Goal: Task Accomplishment & Management: Manage account settings

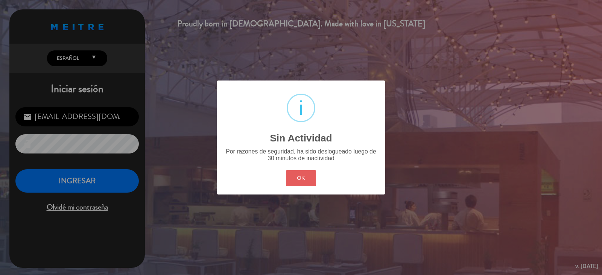
click at [304, 173] on button "OK" at bounding box center [301, 178] width 30 height 16
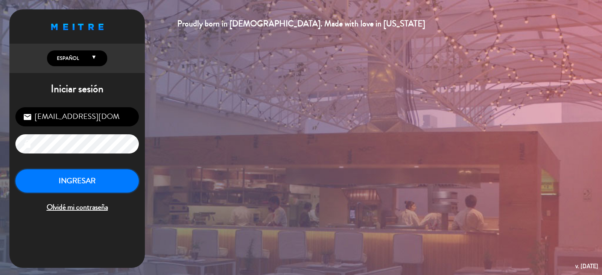
click at [111, 176] on button "INGRESAR" at bounding box center [76, 181] width 123 height 24
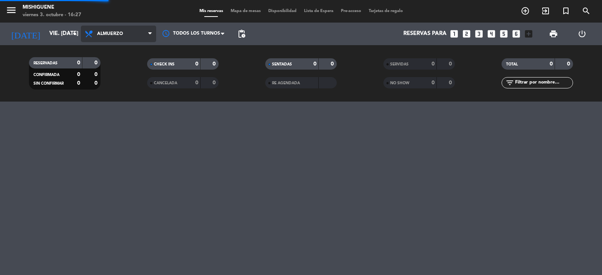
click at [145, 32] on span "Almuerzo" at bounding box center [118, 34] width 75 height 17
click at [126, 87] on div "menu Mishiguene viernes 3. octubre - 16:27 Mis reservas Mapa de mesas Disponibi…" at bounding box center [301, 51] width 602 height 102
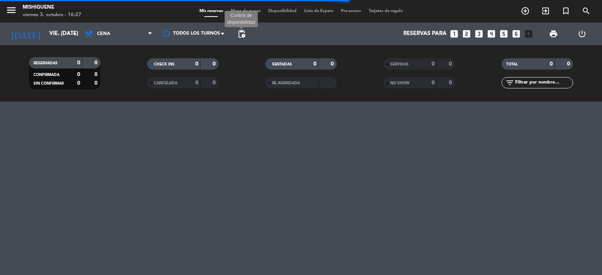
click at [239, 32] on span "pending_actions" at bounding box center [241, 33] width 9 height 9
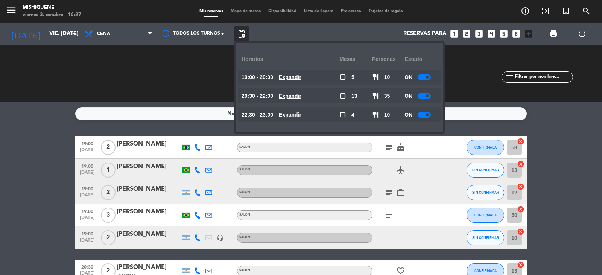
click at [242, 41] on span "pending_actions" at bounding box center [241, 33] width 15 height 15
click at [243, 33] on span "pending_actions" at bounding box center [241, 33] width 9 height 9
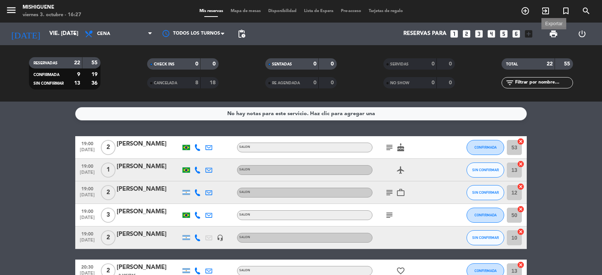
click at [554, 34] on span "print" at bounding box center [553, 33] width 9 height 9
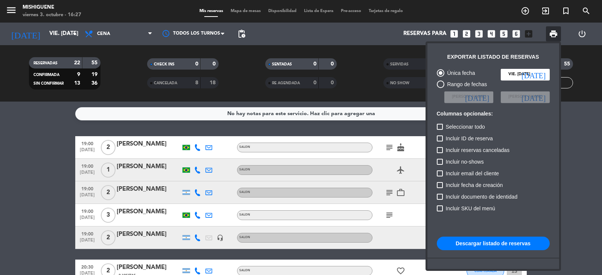
click at [511, 247] on button "Descargar listado de reservas" at bounding box center [493, 244] width 113 height 14
click at [556, 32] on span "print" at bounding box center [553, 33] width 9 height 9
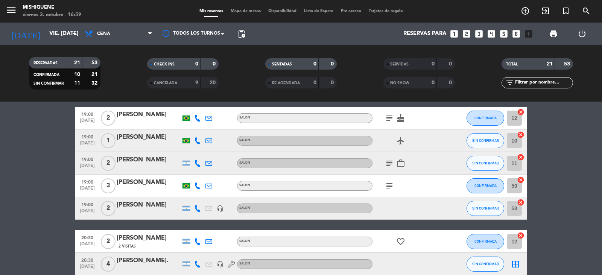
scroll to position [38, 0]
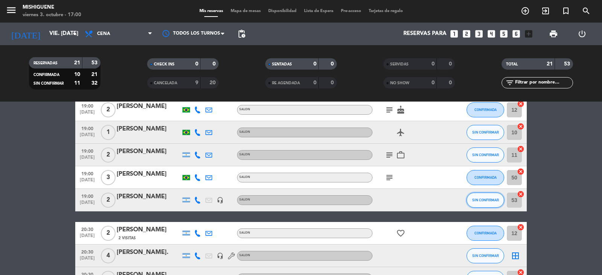
click at [481, 200] on span "SIN CONFIRMAR" at bounding box center [485, 200] width 27 height 4
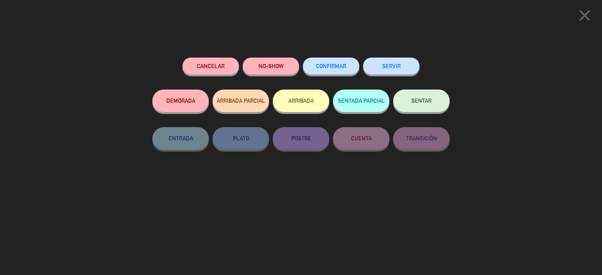
click at [345, 70] on button "CONFIRMAR" at bounding box center [331, 66] width 56 height 17
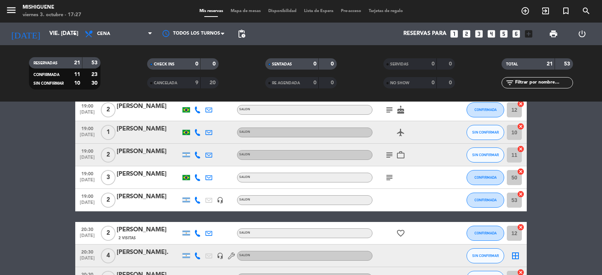
scroll to position [0, 0]
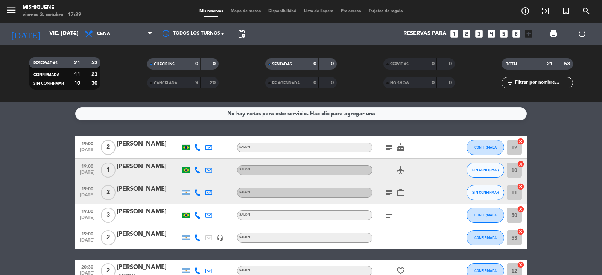
click at [390, 195] on icon "subject" at bounding box center [389, 192] width 9 height 9
click at [392, 148] on icon "subject" at bounding box center [389, 147] width 9 height 9
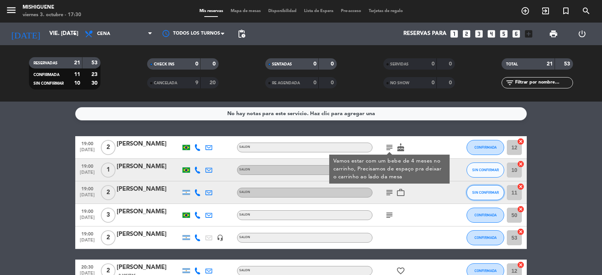
click at [482, 195] on button "SIN CONFIRMAR" at bounding box center [486, 192] width 38 height 15
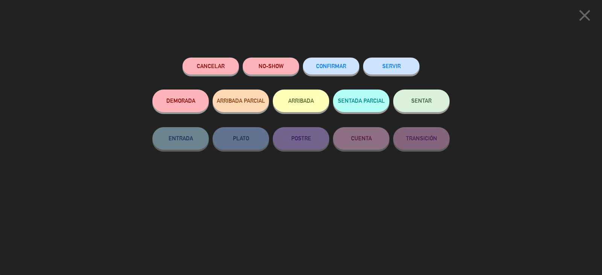
click at [336, 72] on button "CONFIRMAR" at bounding box center [331, 66] width 56 height 17
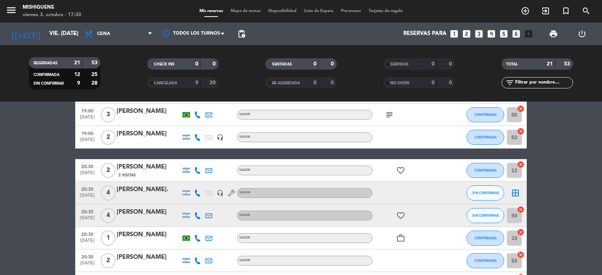
scroll to position [113, 0]
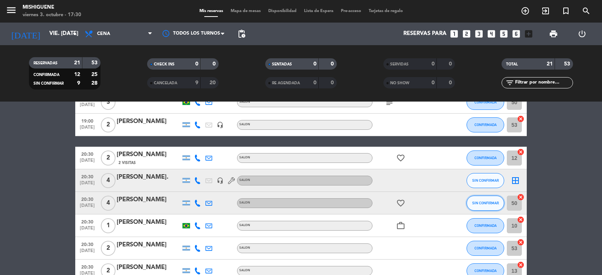
click at [476, 199] on button "SIN CONFIRMAR" at bounding box center [486, 203] width 38 height 15
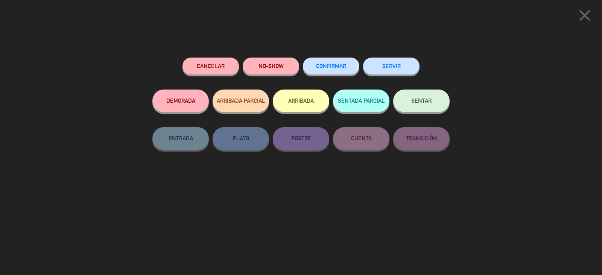
click at [343, 68] on span "CONFIRMAR" at bounding box center [331, 66] width 30 height 6
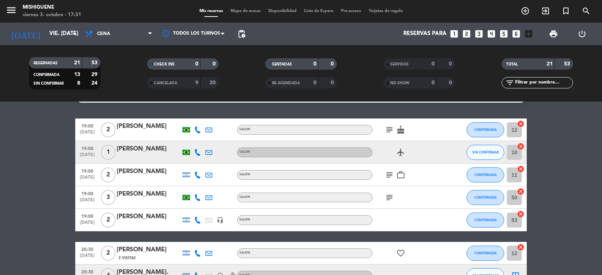
scroll to position [0, 0]
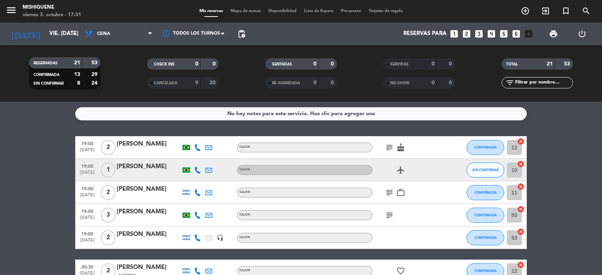
click at [200, 146] on icon at bounding box center [197, 147] width 7 height 7
click at [199, 147] on icon at bounding box center [197, 147] width 7 height 7
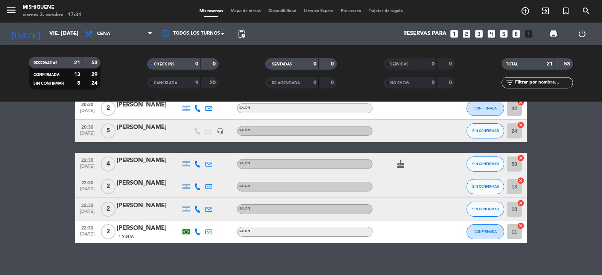
scroll to position [394, 0]
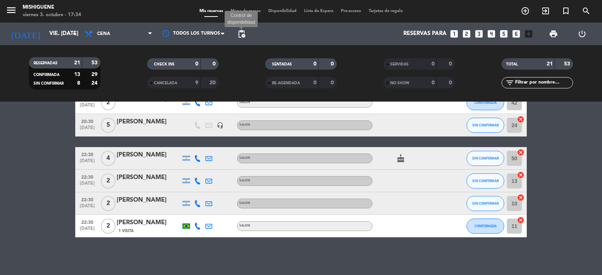
click at [239, 37] on span "pending_actions" at bounding box center [241, 33] width 9 height 9
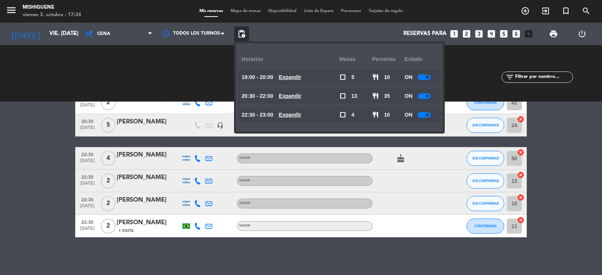
click at [239, 37] on span "pending_actions" at bounding box center [241, 33] width 9 height 9
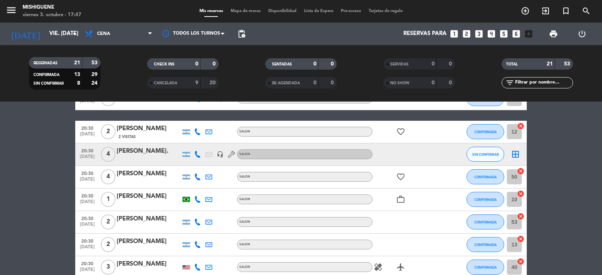
scroll to position [198, 0]
